Goal: Navigation & Orientation: Understand site structure

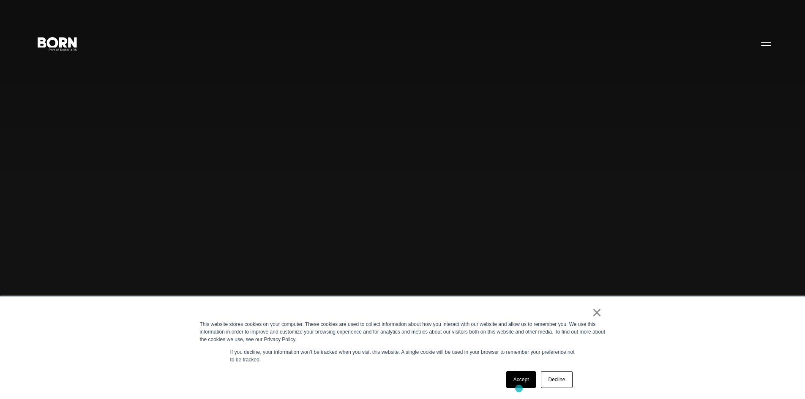
click at [519, 389] on div "Accept Decline" at bounding box center [539, 380] width 71 height 22
click at [520, 382] on link "Accept" at bounding box center [521, 379] width 30 height 17
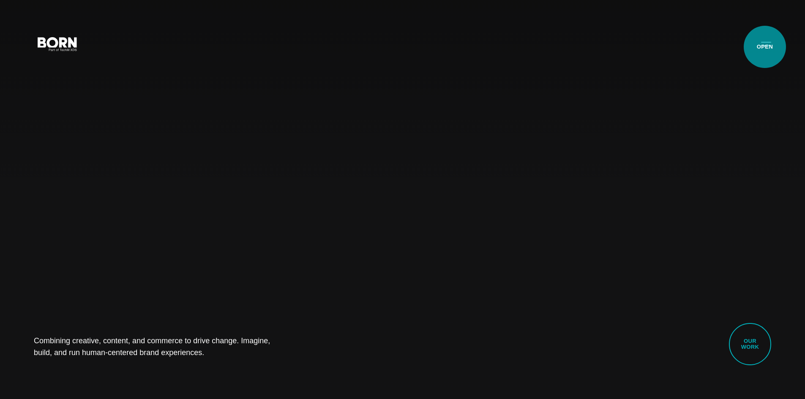
click at [765, 47] on button "Primary Menu" at bounding box center [766, 44] width 20 height 18
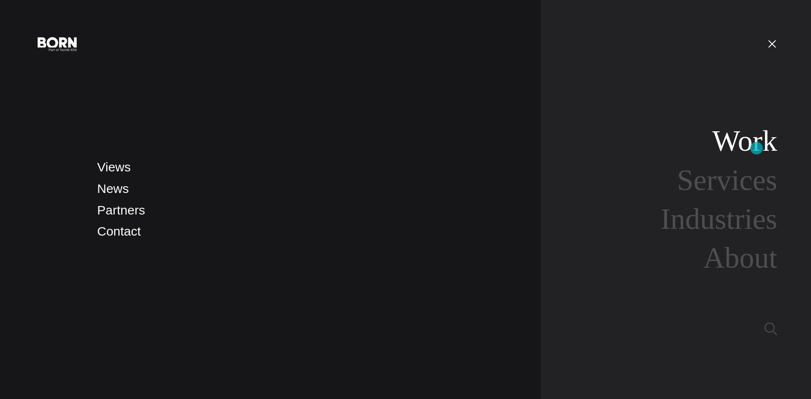
click at [757, 148] on link "Work" at bounding box center [744, 141] width 65 height 33
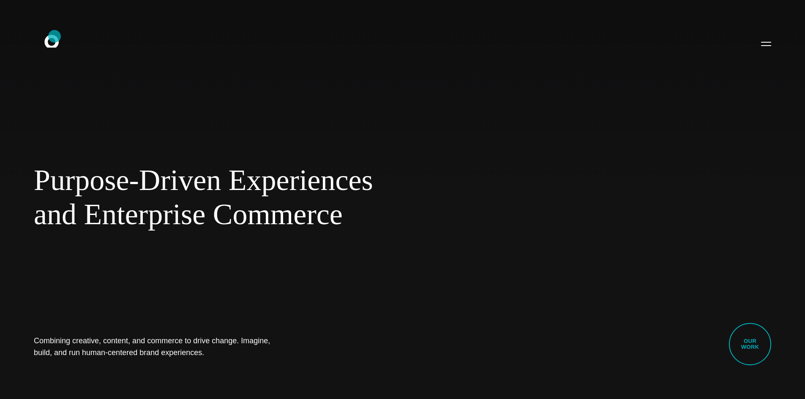
click at [55, 36] on icon at bounding box center [51, 41] width 14 height 13
click at [763, 44] on button "Primary Menu" at bounding box center [766, 44] width 20 height 18
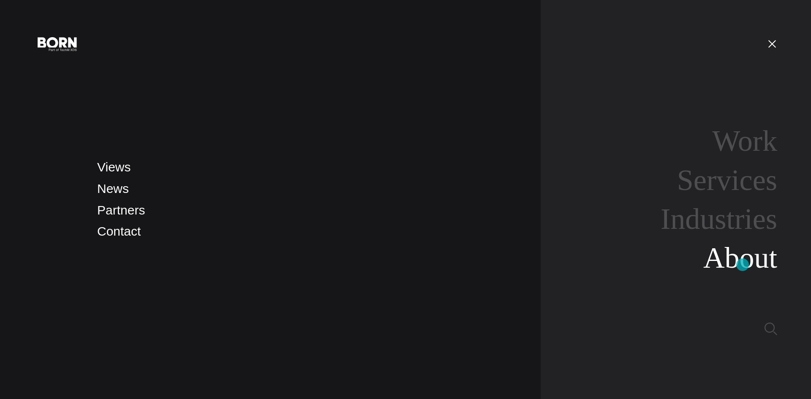
click at [743, 265] on link "About" at bounding box center [740, 258] width 74 height 33
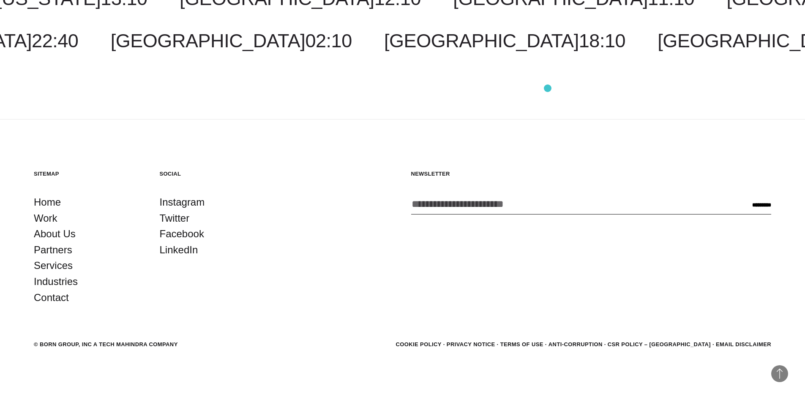
scroll to position [3247, 0]
click at [186, 254] on link "LinkedIn" at bounding box center [179, 249] width 38 height 16
